Goal: Ask a question

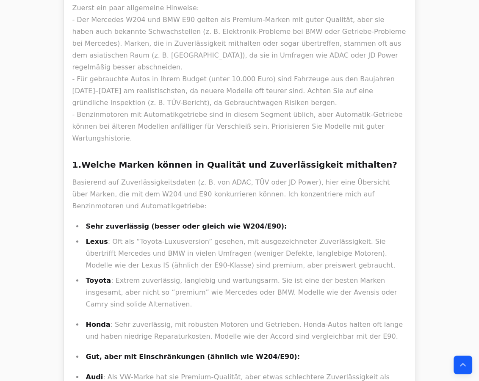
scroll to position [20928, 0]
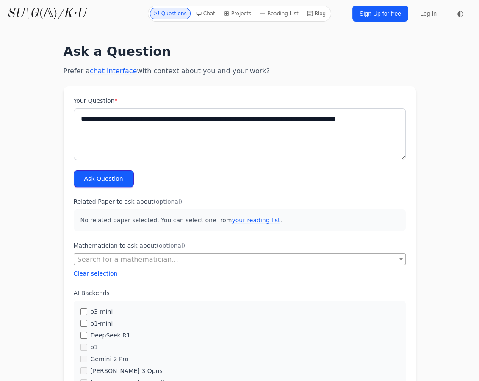
type textarea "**********"
click at [82, 180] on button "Ask Question" at bounding box center [104, 178] width 60 height 17
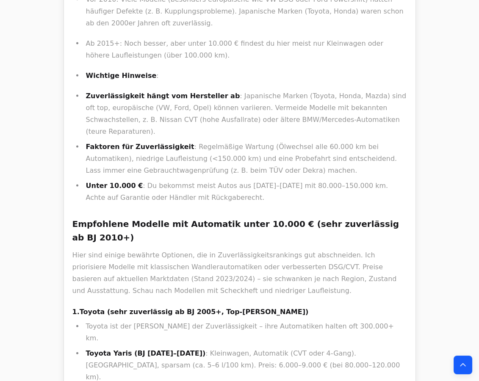
scroll to position [3000, 0]
